Goal: Contribute content: Contribute content

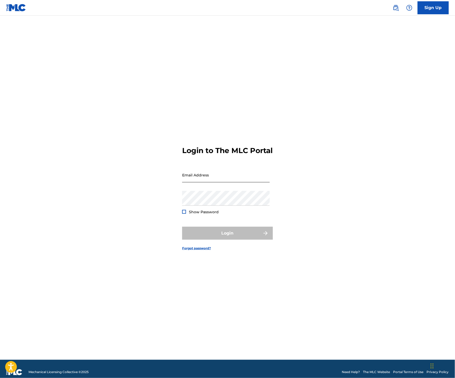
click at [200, 173] on input "Email Address" at bounding box center [226, 175] width 88 height 15
type input "[EMAIL_ADDRESS][PERSON_NAME][DOMAIN_NAME]"
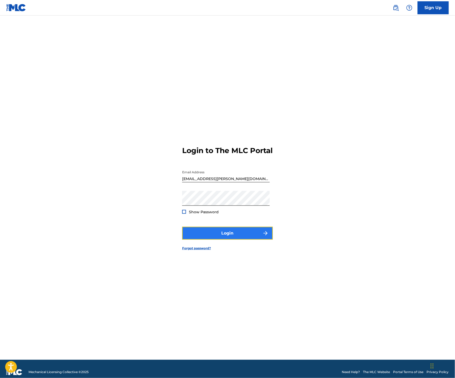
click at [198, 240] on button "Login" at bounding box center [227, 233] width 91 height 13
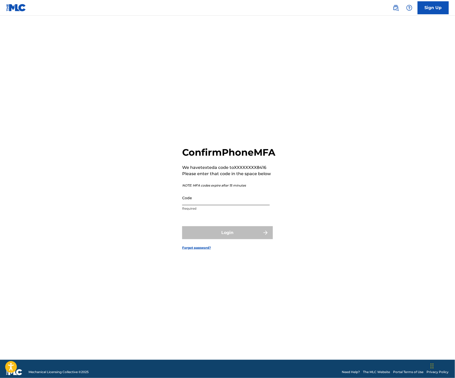
click at [192, 205] on input "Code" at bounding box center [226, 197] width 88 height 15
click at [202, 205] on input "Code" at bounding box center [226, 197] width 88 height 15
type input "530795"
click at [182, 226] on button "Login" at bounding box center [227, 232] width 91 height 13
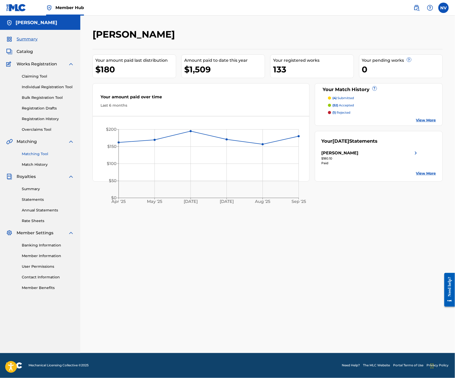
click at [41, 156] on link "Matching Tool" at bounding box center [48, 153] width 52 height 5
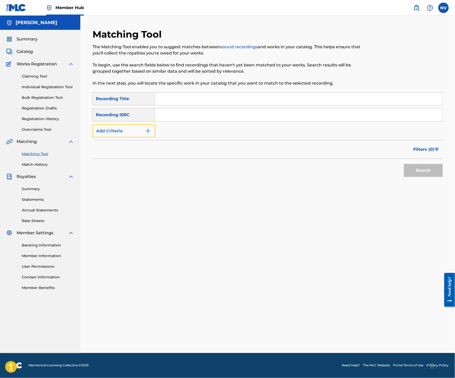
click at [139, 132] on button "Add Criteria" at bounding box center [124, 130] width 63 height 13
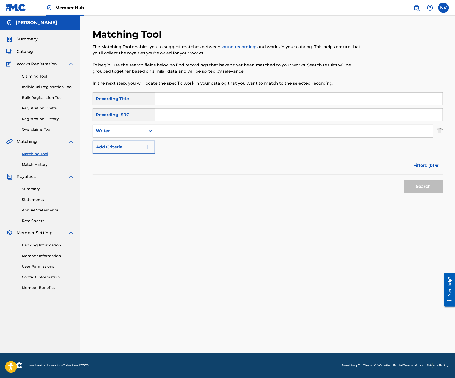
click at [163, 132] on input "Search Form" at bounding box center [294, 131] width 278 height 12
click at [404, 180] on button "Search" at bounding box center [423, 186] width 39 height 13
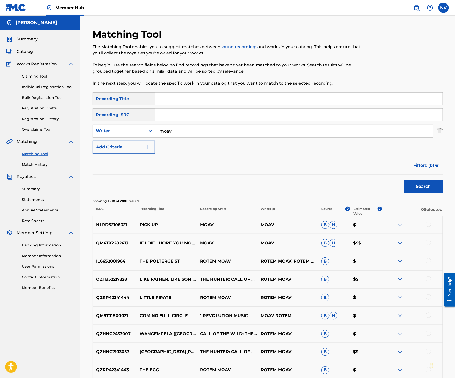
scroll to position [34, 0]
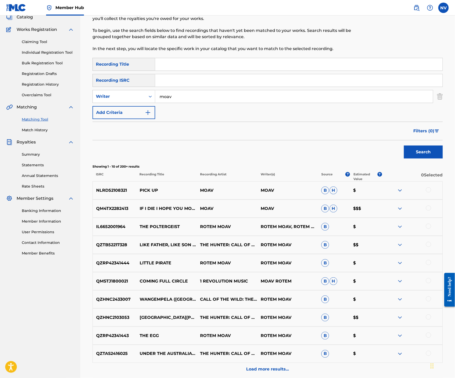
click at [7, 259] on div "Summary Catalog Works Registration Claiming Tool Individual Registration Tool B…" at bounding box center [40, 128] width 80 height 267
click at [171, 64] on input "Search Form" at bounding box center [299, 64] width 288 height 12
drag, startPoint x: 184, startPoint y: 95, endPoint x: 142, endPoint y: 95, distance: 41.8
click at [142, 95] on div "SearchWithCriteria7c1a219c-931f-4282-a09c-46d9a2e8f2af Writer moav" at bounding box center [268, 96] width 351 height 13
type input "[PERSON_NAME]"
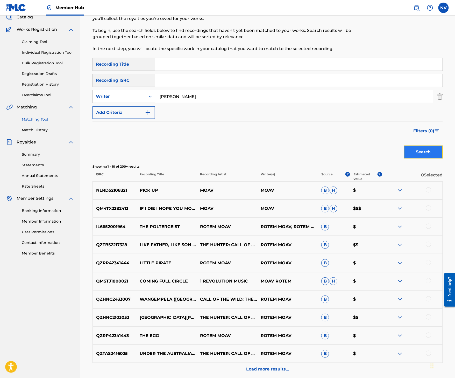
click at [431, 152] on button "Search" at bounding box center [423, 151] width 39 height 13
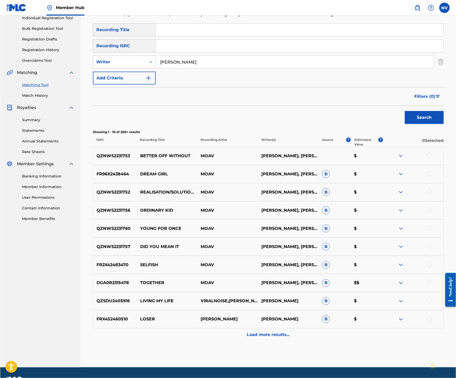
scroll to position [17, 0]
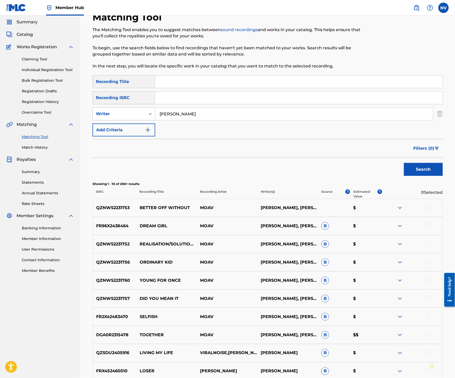
drag, startPoint x: 194, startPoint y: 114, endPoint x: 128, endPoint y: 108, distance: 66.2
click at [135, 109] on div "SearchWithCriteria7c1a219c-931f-4282-a09c-46d9a2e8f2af Writer [PERSON_NAME]" at bounding box center [268, 113] width 351 height 13
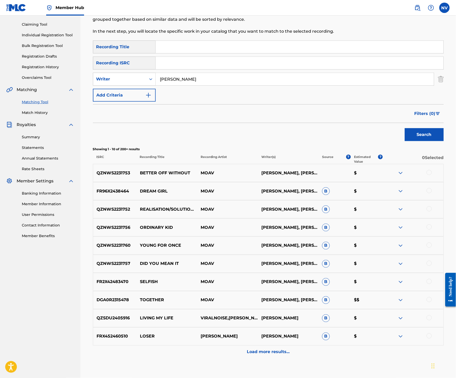
scroll to position [0, 0]
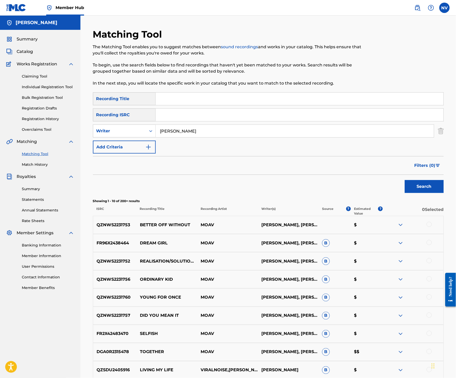
click at [175, 97] on input "Search Form" at bounding box center [300, 99] width 288 height 12
type input "lights go out"
click at [405, 180] on button "Search" at bounding box center [424, 186] width 39 height 13
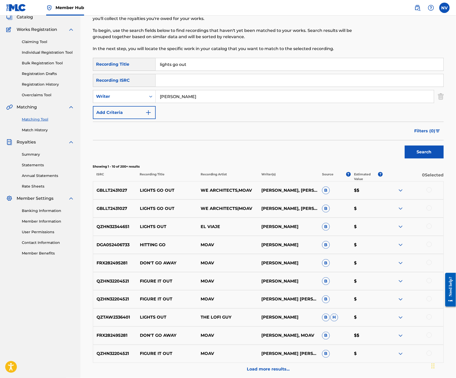
scroll to position [17, 0]
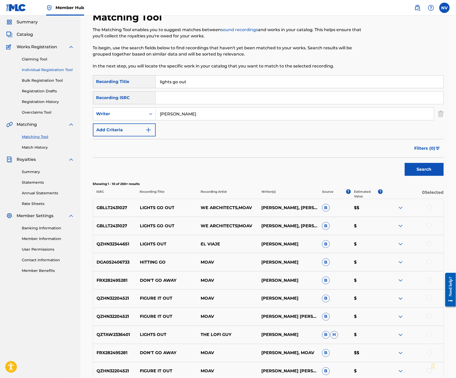
click at [36, 67] on link "Individual Registration Tool" at bounding box center [48, 69] width 52 height 5
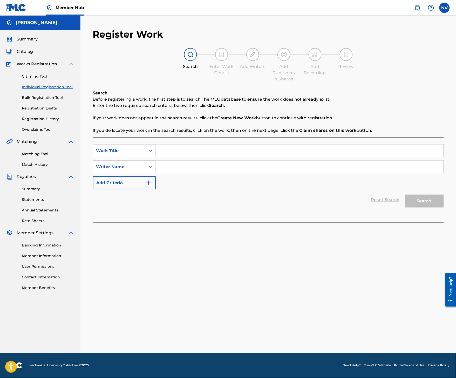
click at [198, 156] on input "Search Form" at bounding box center [300, 150] width 288 height 12
type input "Lost In Love"
type input "[PERSON_NAME]"
click at [405, 195] on button "Search" at bounding box center [424, 201] width 39 height 13
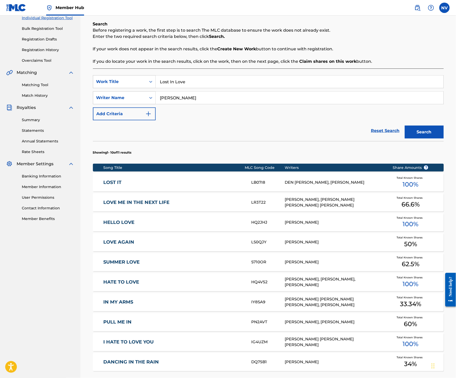
scroll to position [153, 0]
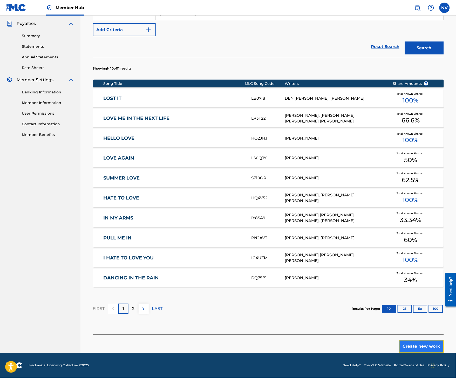
click at [430, 348] on button "Create new work" at bounding box center [421, 346] width 45 height 13
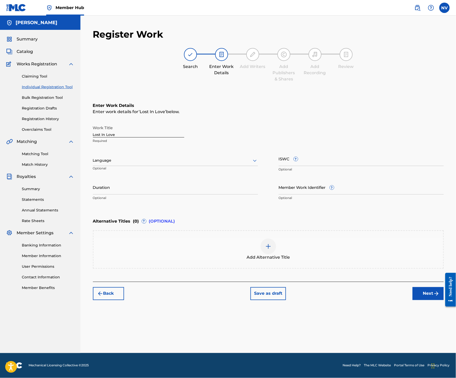
scroll to position [0, 0]
